Goal: Check status: Check status

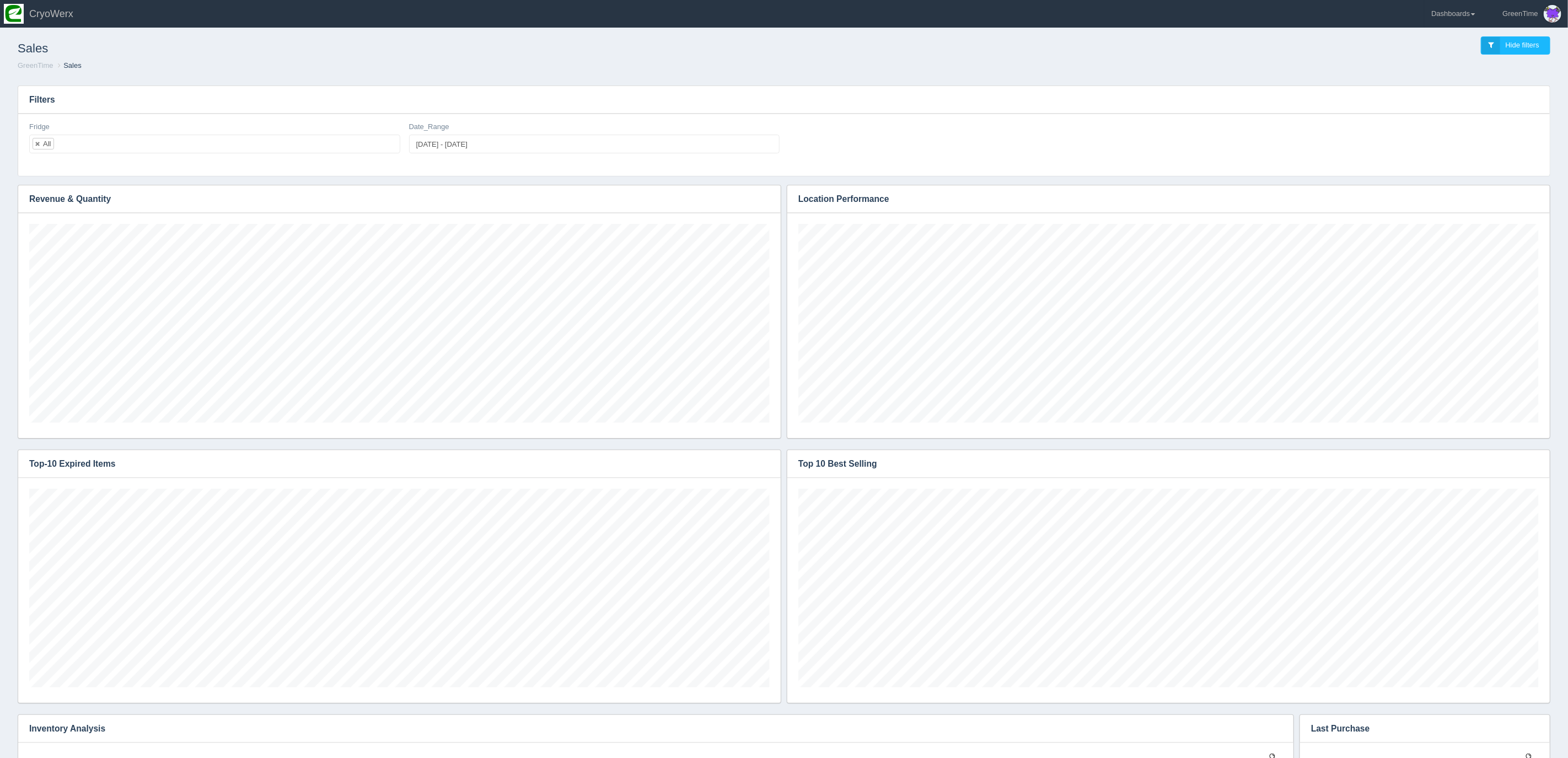
scroll to position [198, 741]
click at [1469, 22] on link "Dashboards" at bounding box center [1453, 14] width 57 height 28
click at [1458, 78] on link "GreenTime" at bounding box center [1498, 81] width 149 height 22
click at [1470, 130] on link "Refund Report" at bounding box center [1498, 128] width 149 height 22
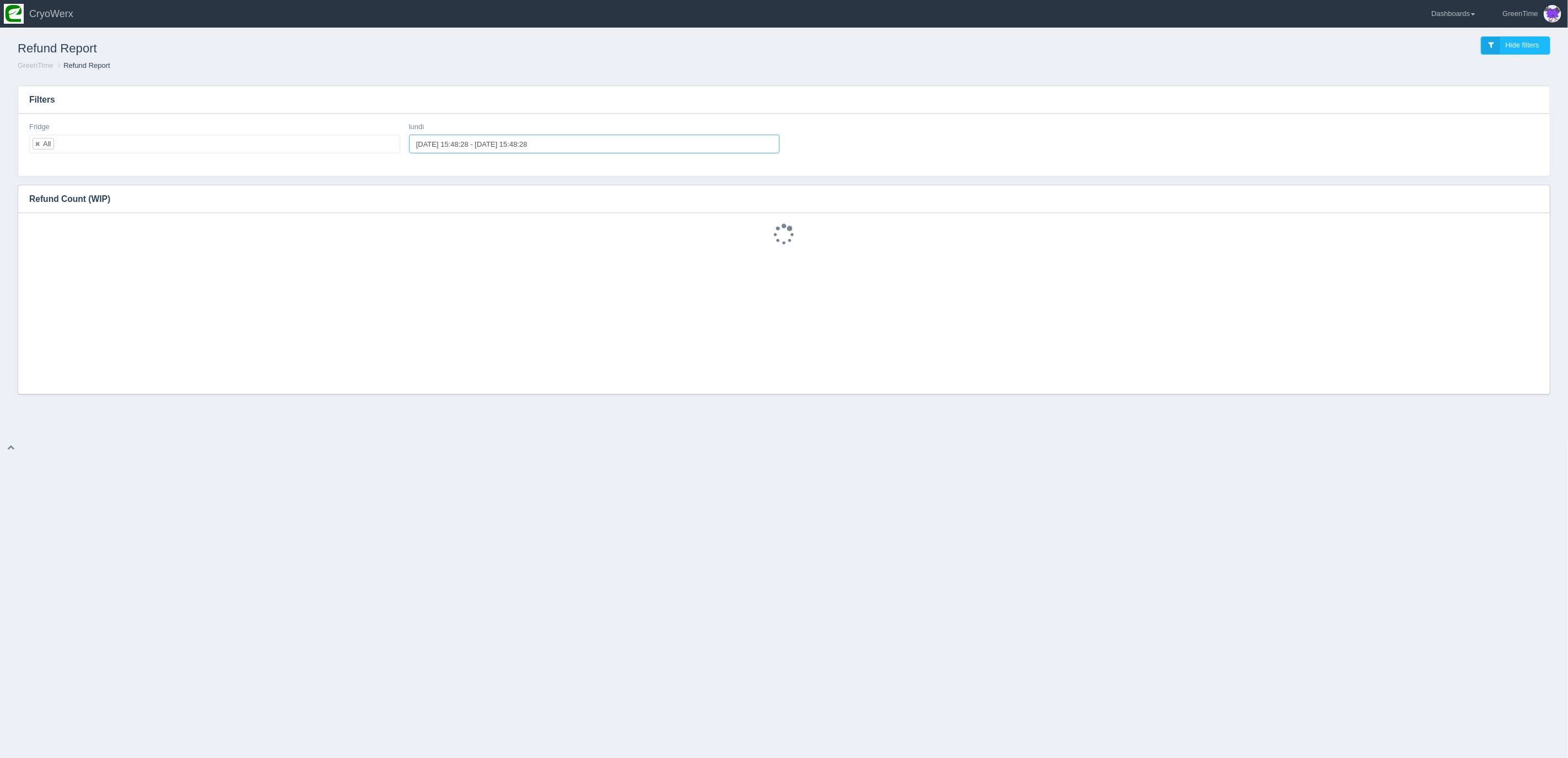
type input "[DATE] 15:48:28"
click at [446, 145] on input "[DATE] 15:48:28 - [DATE] 15:48:28" at bounding box center [595, 144] width 371 height 19
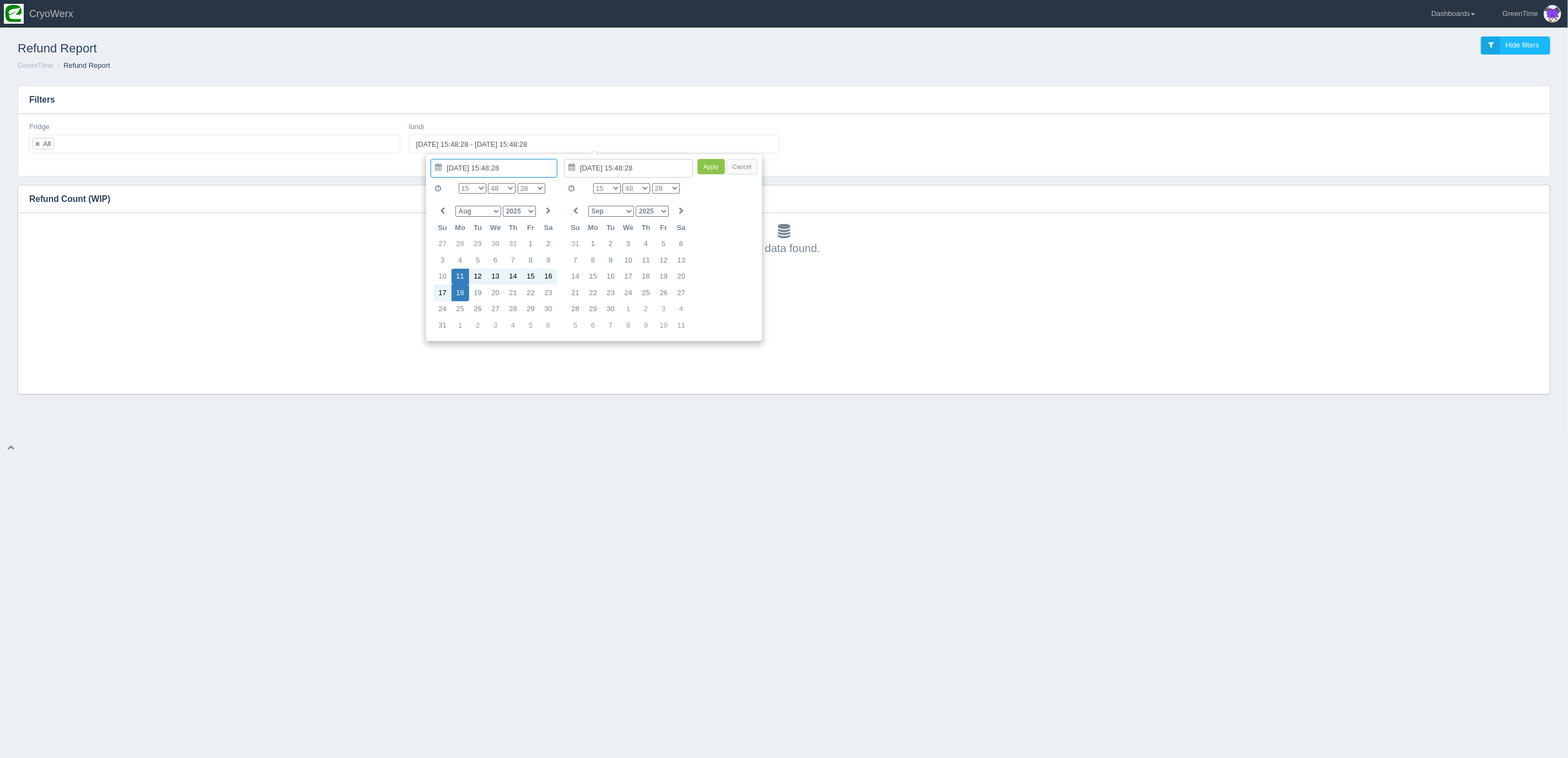
click at [494, 210] on select "Jan Feb Mar Apr May Jun Jul Aug Sep Oct Nov Dec" at bounding box center [478, 211] width 46 height 11
type input "2025-08-18 15:48:28"
type input "2025-07-28 15:48:28"
click at [480, 189] on select "0 1 2 3 4 5 6 7 8 9 10 11 12 13 14 15 16 17 18 19 20 21 22 23" at bounding box center [473, 188] width 28 height 11
type input "2025-08-18 06:48:28"
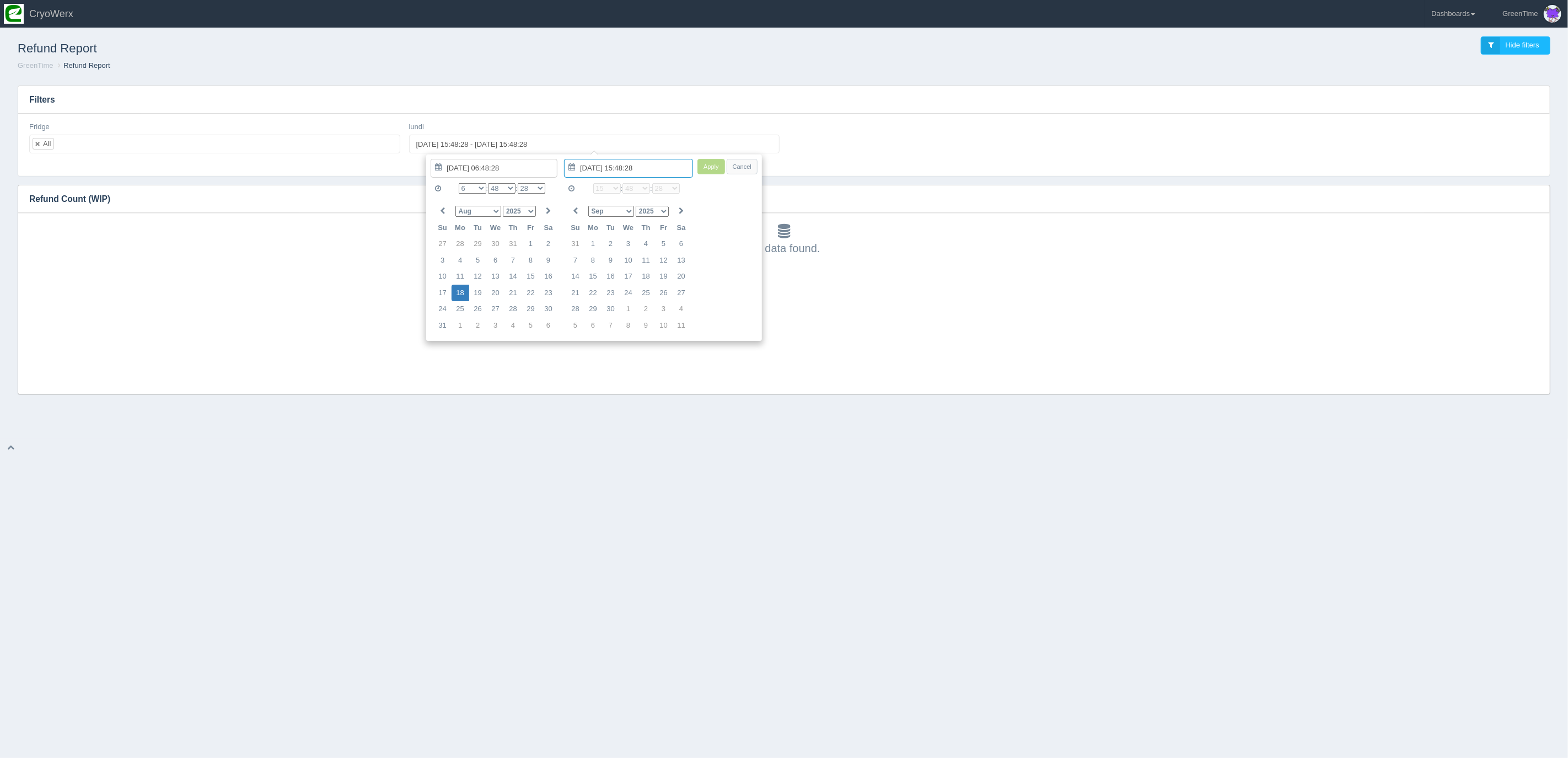
click at [608, 172] on input "2025-07-31 15:48:28" at bounding box center [628, 169] width 129 height 19
type input "2025-08-18 06:48:28"
click at [614, 210] on select "Jan Feb Mar Apr May Jun Jul Aug Sep Oct Nov Dec" at bounding box center [611, 211] width 46 height 11
type input "2025-08-18 06:48:28"
click at [622, 168] on input "2025-07-30 06:48:28" at bounding box center [628, 169] width 129 height 19
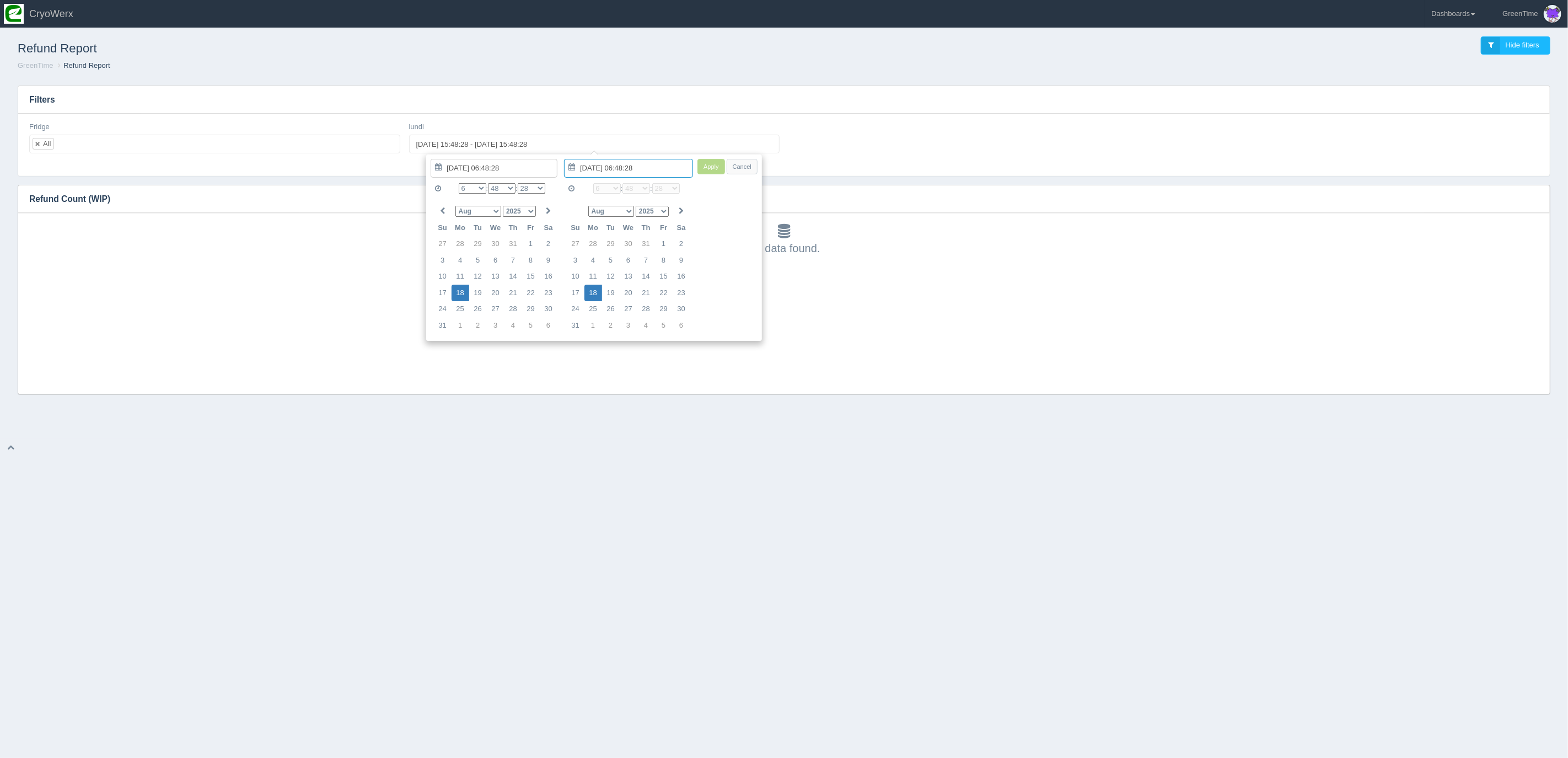
click at [642, 165] on input "2025-07-30 06:48:28" at bounding box center [628, 169] width 129 height 19
type input "2025-08-18 06:48:28"
drag, startPoint x: 715, startPoint y: 167, endPoint x: 643, endPoint y: 162, distance: 72.2
click at [714, 167] on button "Apply" at bounding box center [711, 167] width 28 height 16
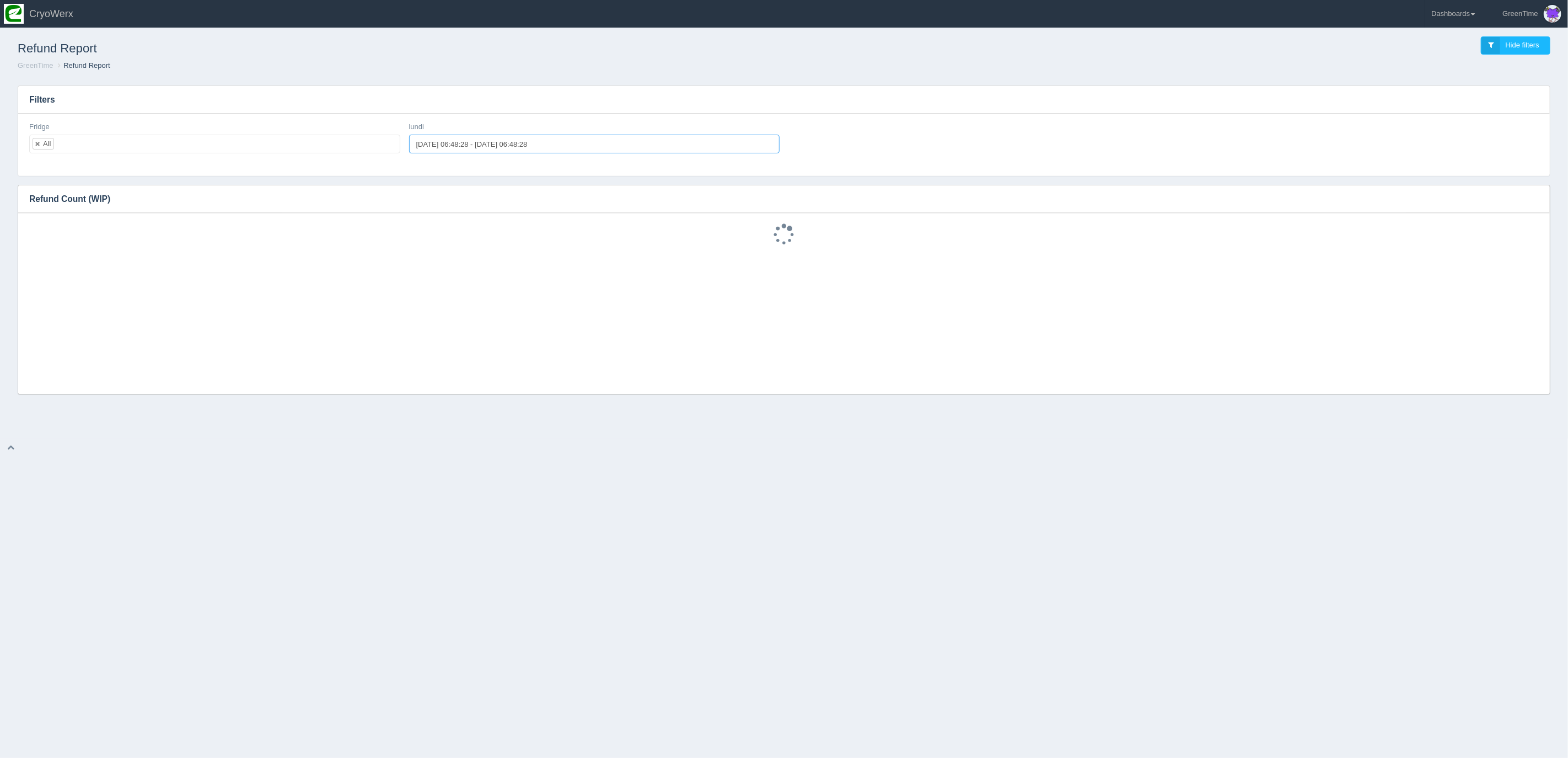
click at [547, 146] on input "2025-08-18 06:48:28 - 2025-08-18 06:48:28" at bounding box center [595, 144] width 371 height 19
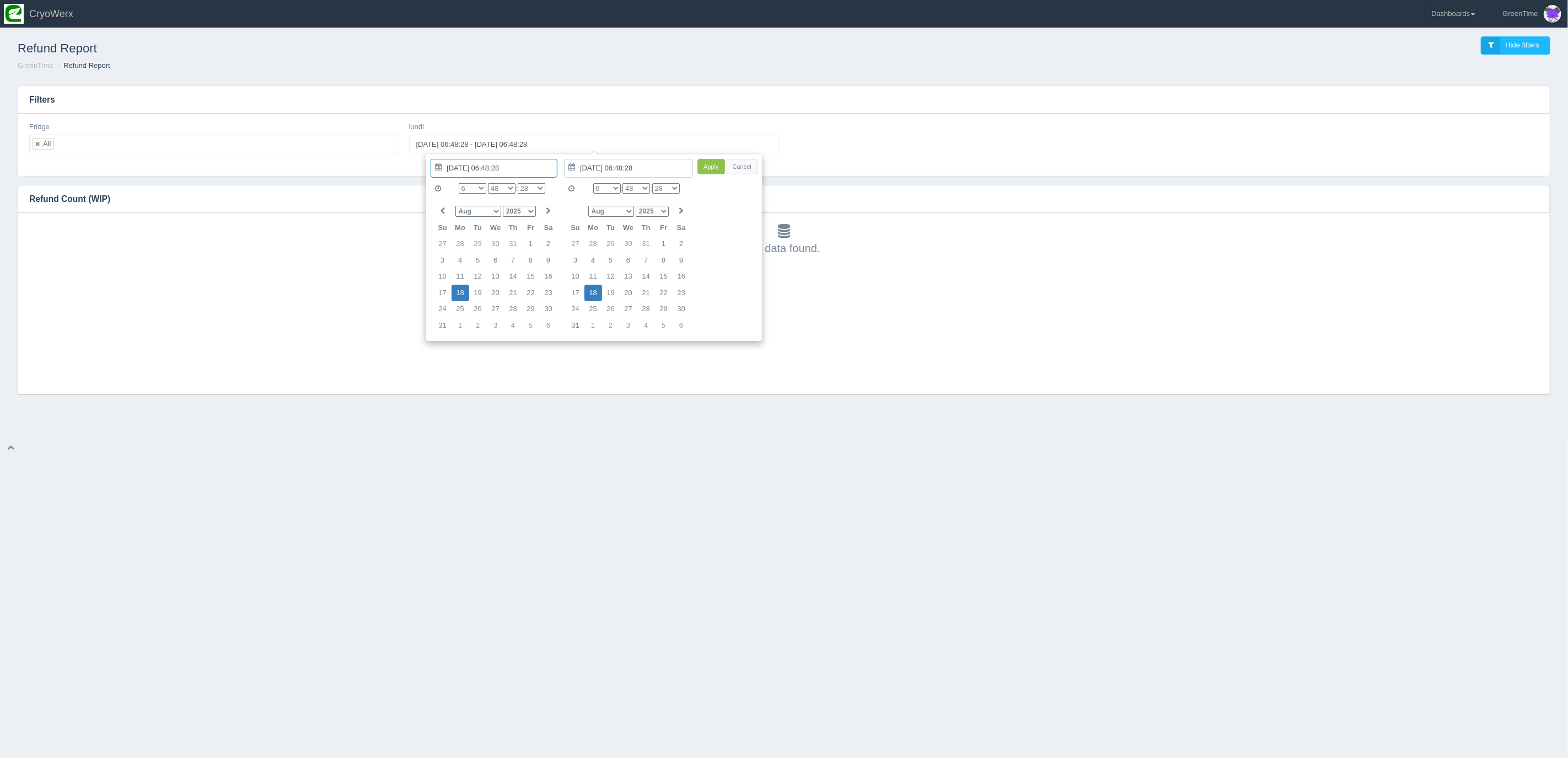
type input "2025-08-11 15:48:28 - 2025-08-18 15:48:28"
click at [639, 187] on select "00 01 02 03 04 05 06 07 08 09 10 11 12 13 14 15 16 17 18 19 20 21 22 23 24 25 2…" at bounding box center [636, 188] width 28 height 11
click at [475, 186] on select "0 1 2 3 4 5 6 7 8 9 10 11 12 13 14 15 16 17 18 19 20 21 22 23" at bounding box center [473, 188] width 28 height 11
click at [501, 187] on select "00 01 02 03 04 05 06 07 08 09 10 11 12 13 14 15 16 17 18 19 20 21 22 23 24 25 2…" at bounding box center [502, 188] width 28 height 11
type input "2025-08-11 06:00:28"
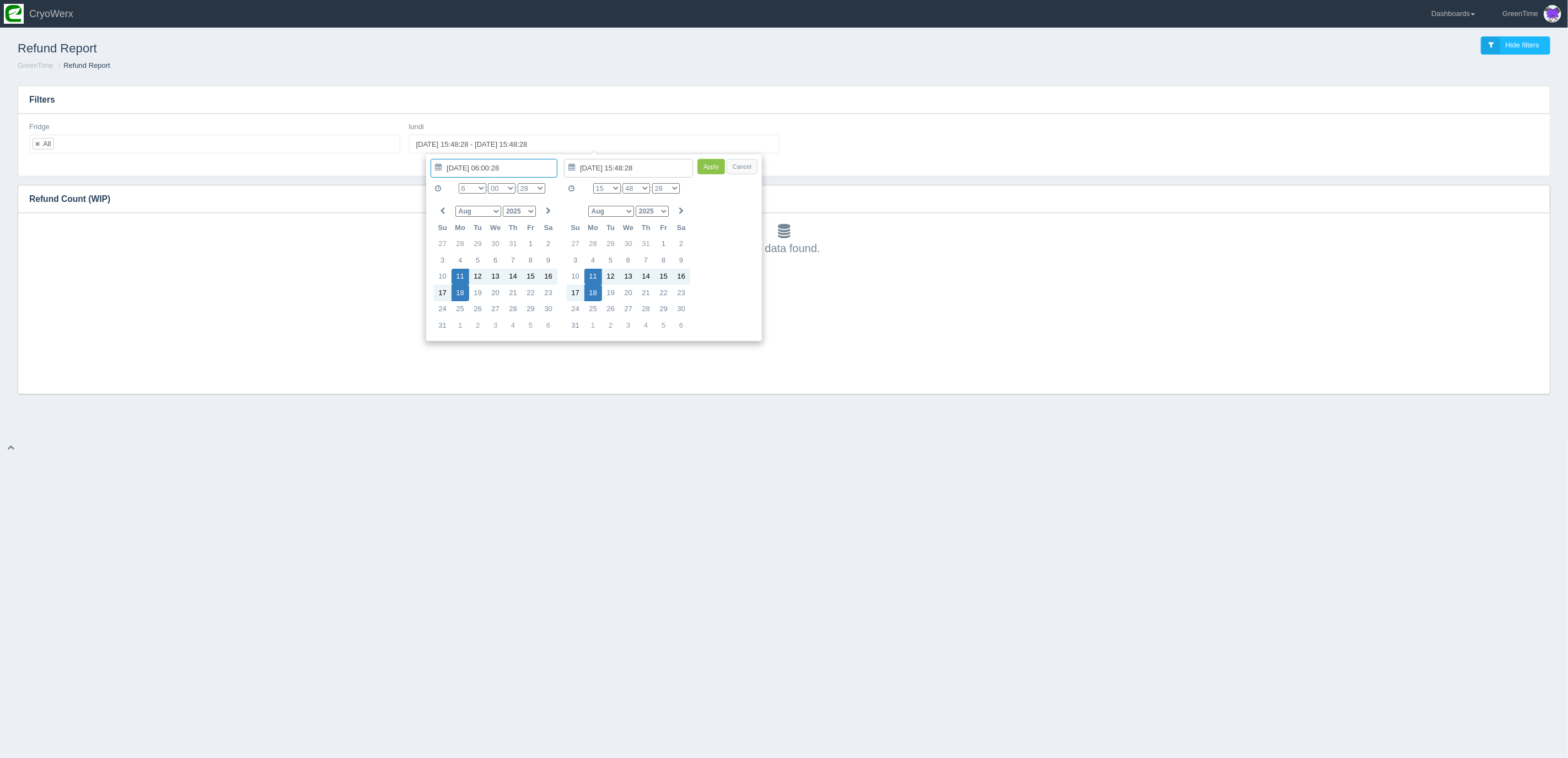
click at [611, 189] on select "0 1 2 3 4 5 6 7 8 9 10 11 12 13 14 15 16 17 18 19 20 21 22 23" at bounding box center [607, 188] width 28 height 11
type input "2025-08-18 20:48:28"
click at [478, 166] on input "2025-08-11 06:00:28" at bounding box center [494, 169] width 127 height 19
type input "2025-08-18 06:00:28"
click at [710, 165] on button "Apply" at bounding box center [711, 167] width 28 height 16
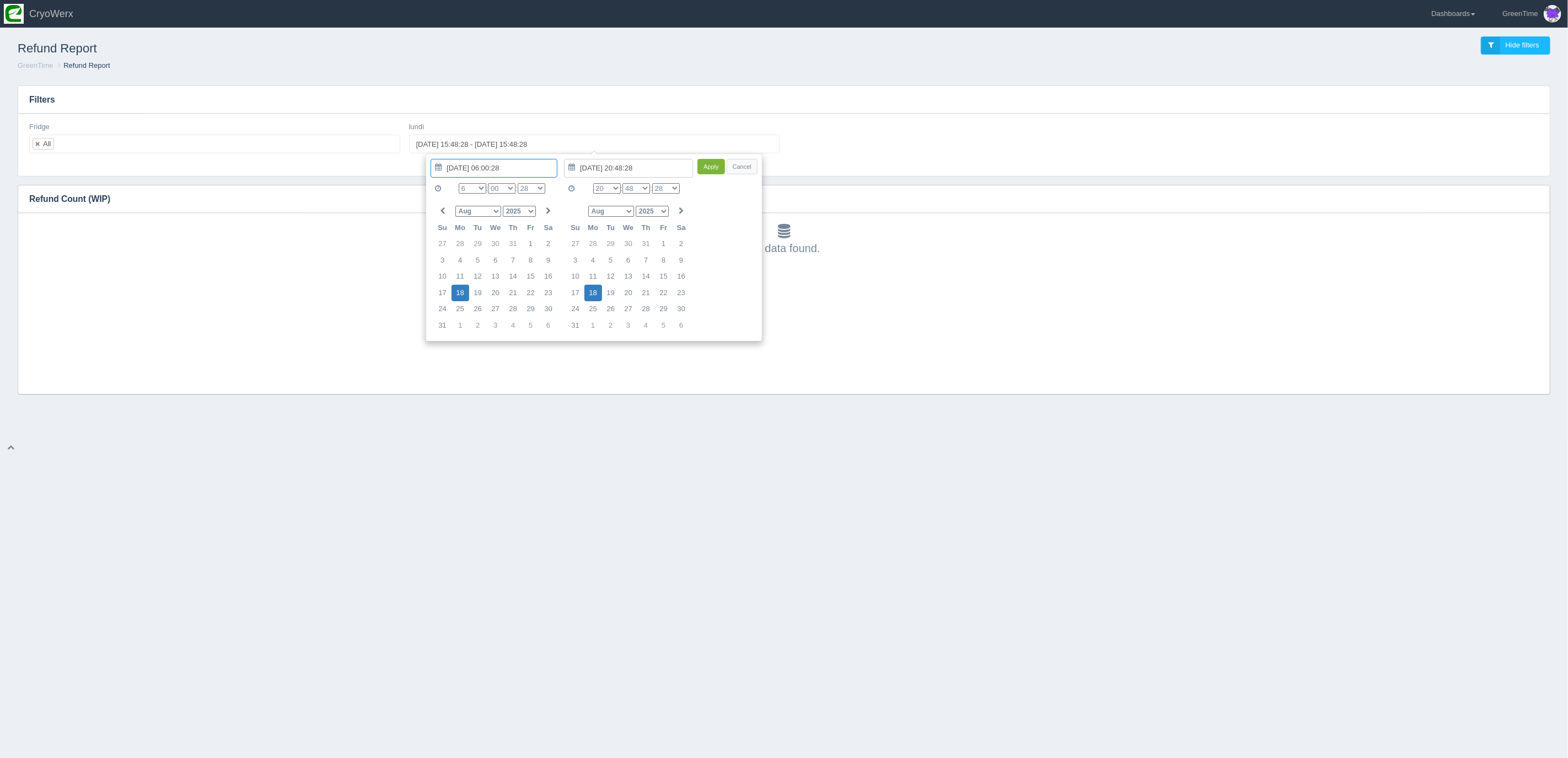
type input "2025-08-18 06:00:28 - 2025-08-18 20:48:28"
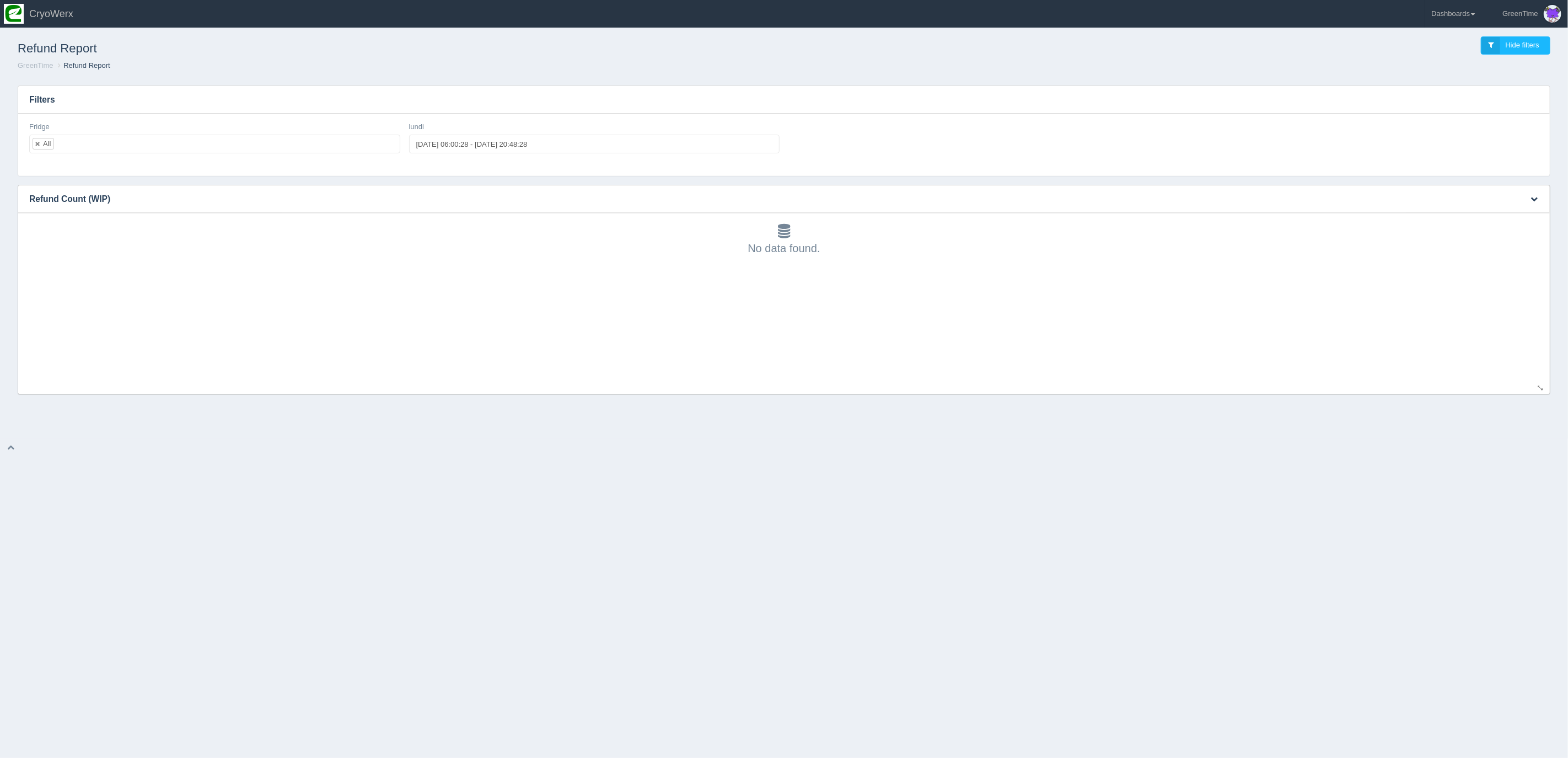
drag, startPoint x: 756, startPoint y: 371, endPoint x: 689, endPoint y: 361, distance: 67.7
click at [756, 371] on div "No data found." at bounding box center [784, 303] width 1509 height 181
click at [629, 69] on ol "GreenTime Refund Report" at bounding box center [784, 66] width 1550 height 11
